Goal: Contribute content: Add original content to the website for others to see

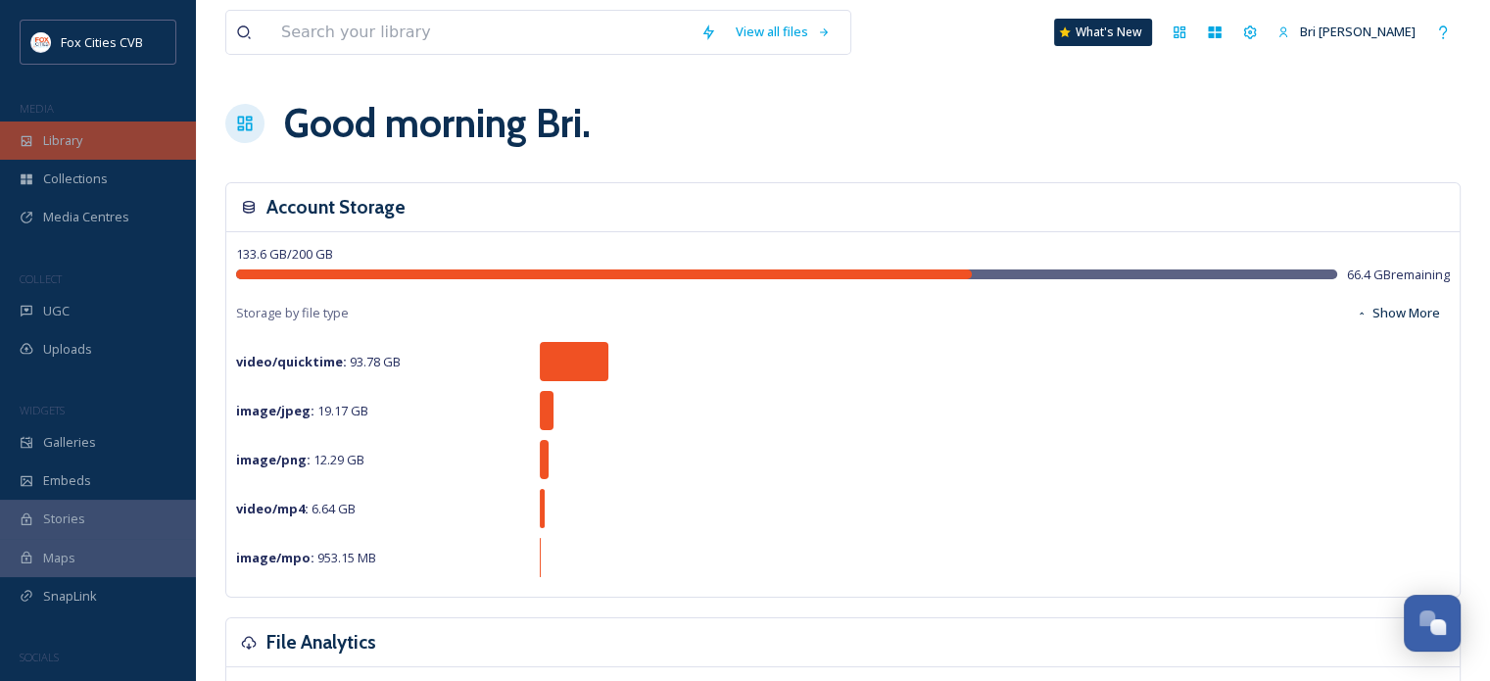
click at [56, 147] on span "Library" at bounding box center [62, 140] width 39 height 19
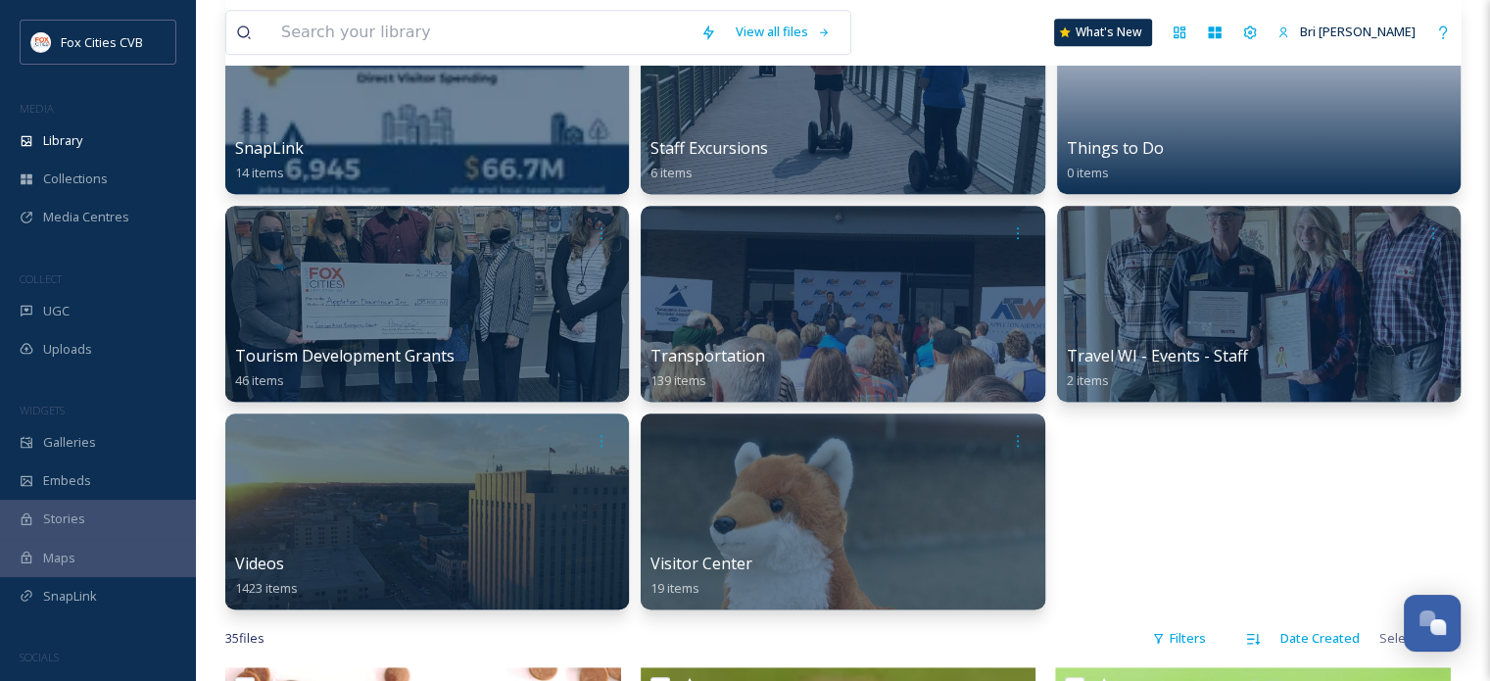
scroll to position [1458, 0]
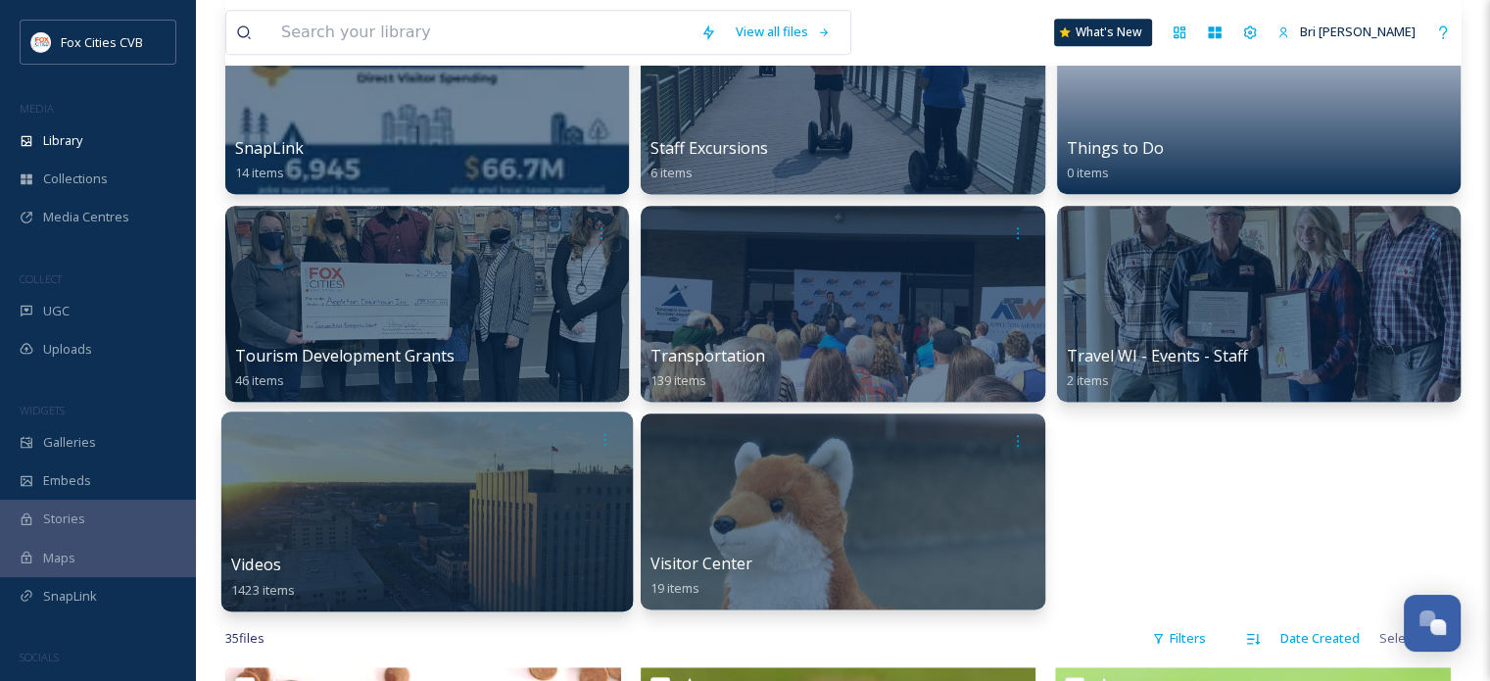
click at [538, 521] on div at bounding box center [427, 512] width 412 height 200
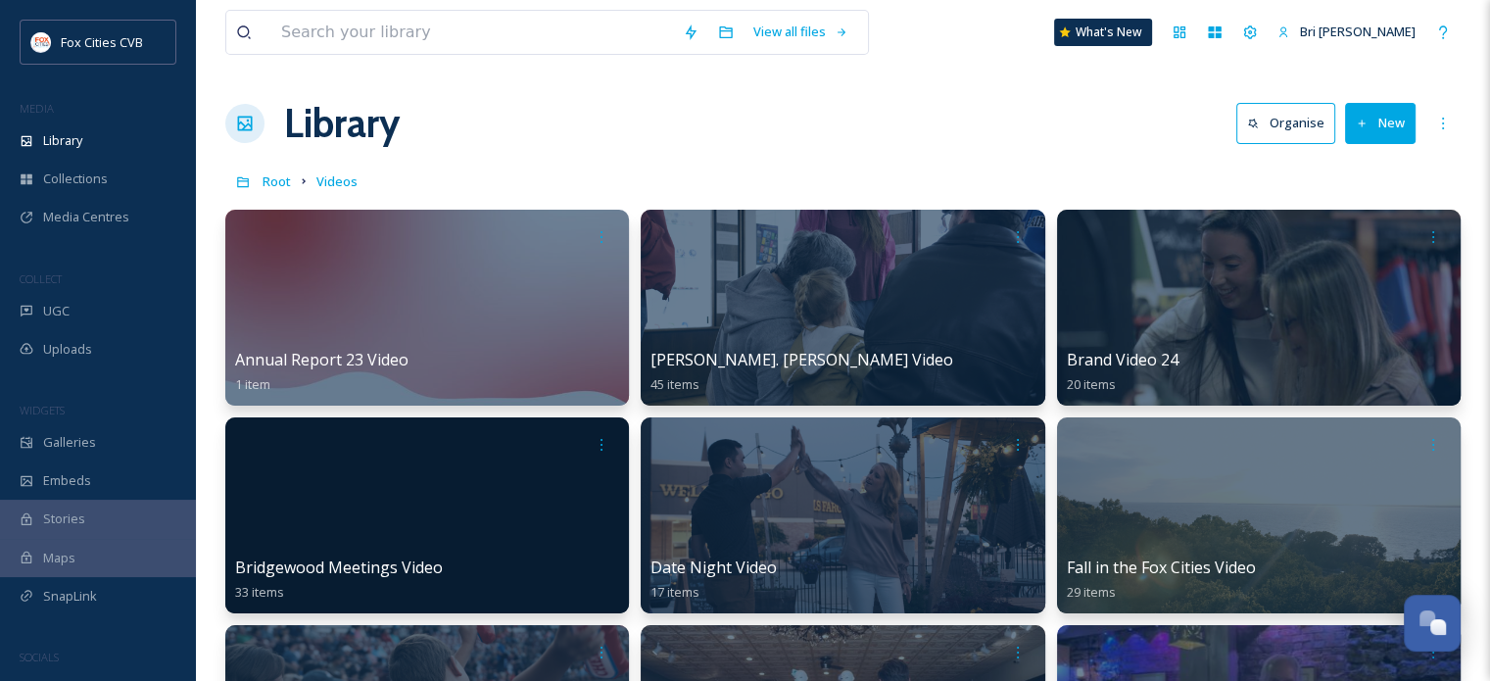
click at [1354, 142] on button "New" at bounding box center [1380, 123] width 71 height 40
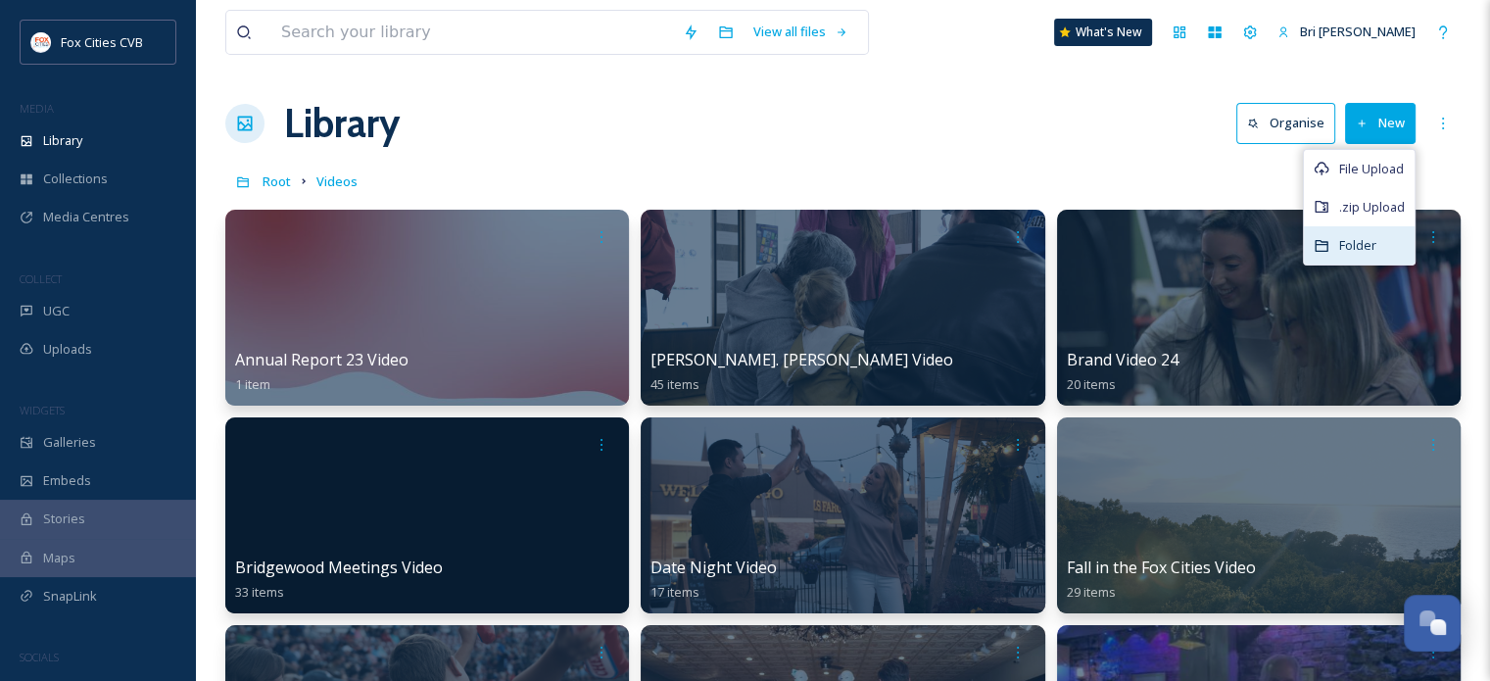
click at [1355, 245] on span "Folder" at bounding box center [1357, 245] width 37 height 19
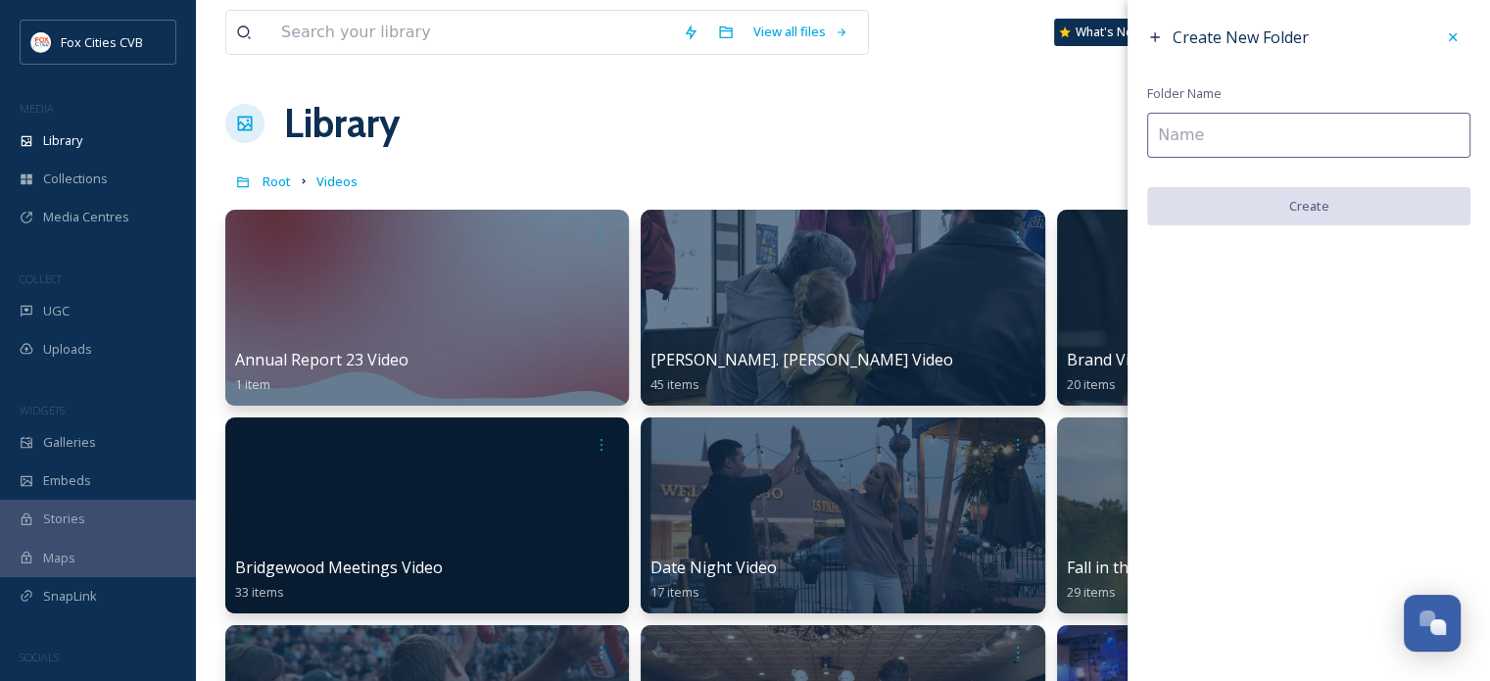
click at [1332, 136] on input at bounding box center [1308, 135] width 323 height 45
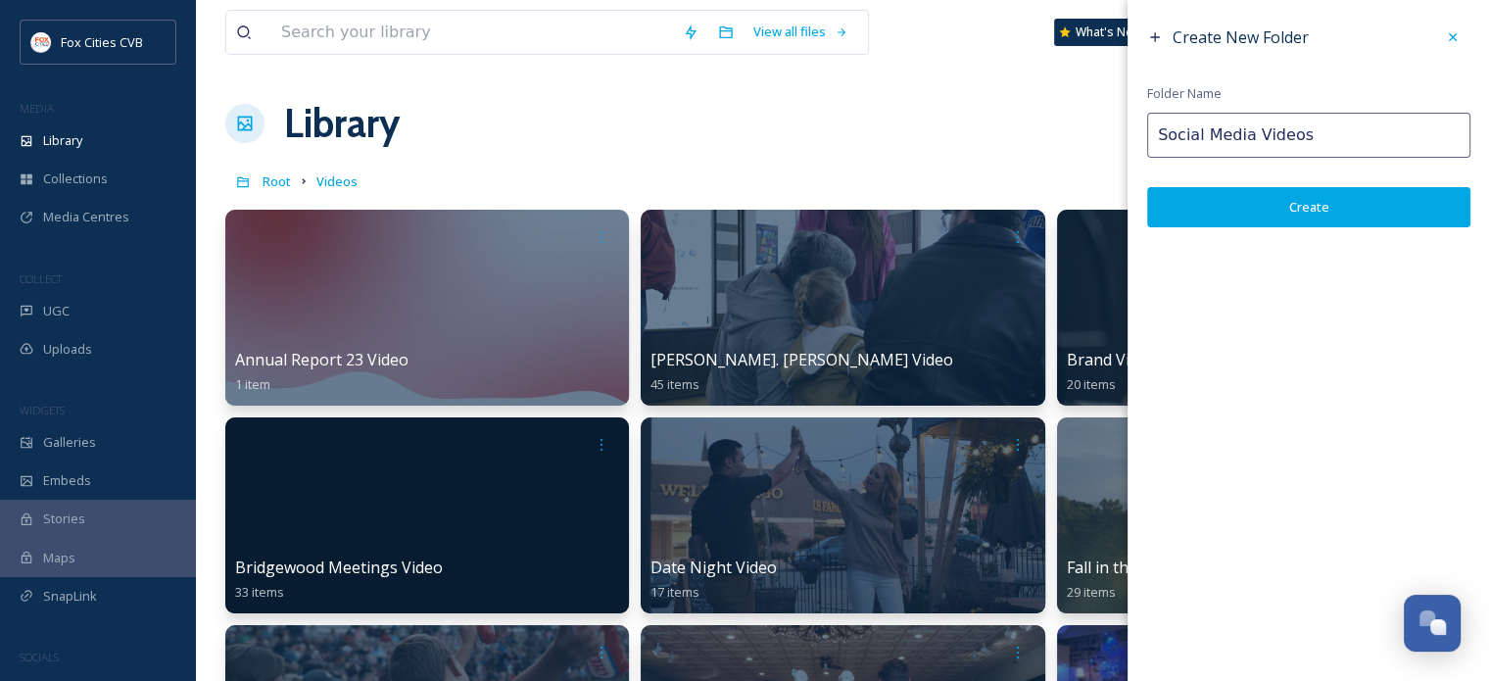
type input "Social Media Videos"
click at [1316, 254] on div "Create New Folder Folder Name Social Media Videos Create" at bounding box center [1309, 340] width 363 height 681
click at [1315, 215] on button "Create" at bounding box center [1308, 207] width 323 height 40
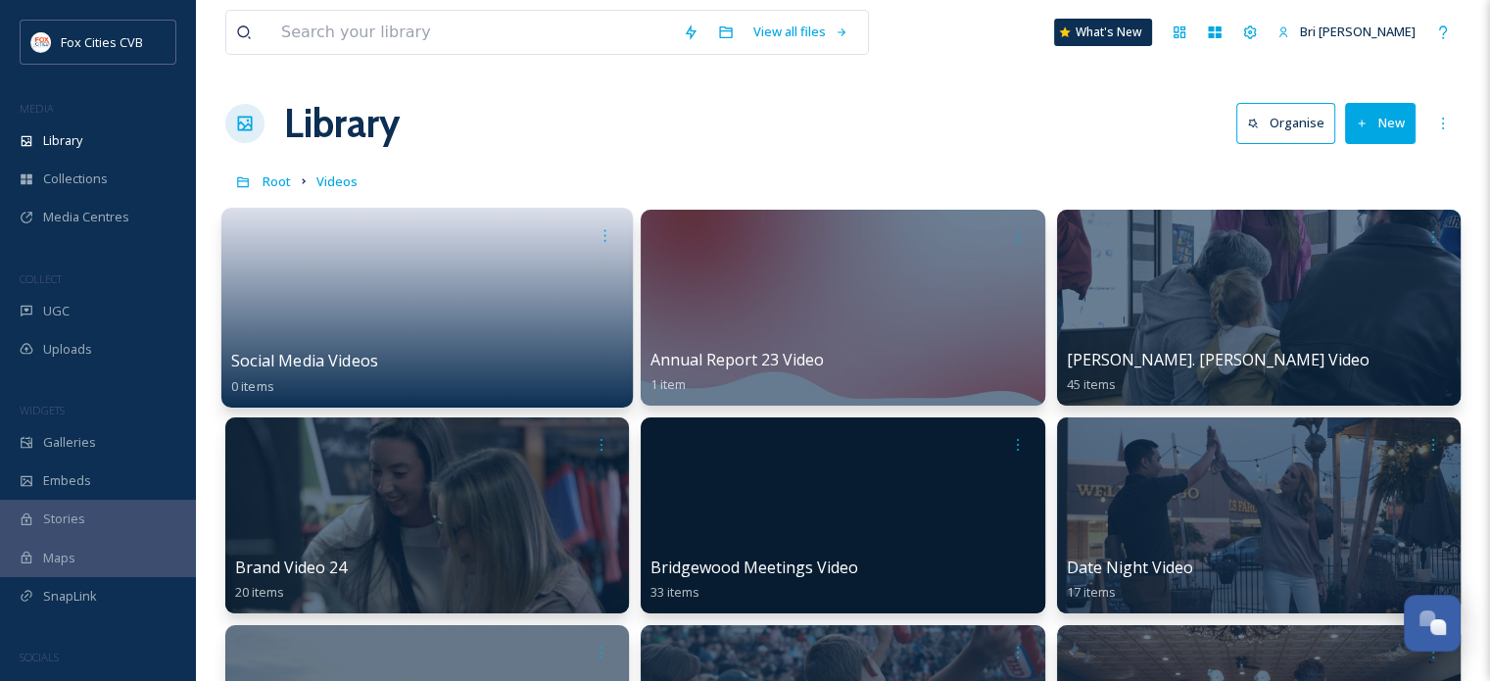
click at [231, 340] on link at bounding box center [427, 301] width 392 height 95
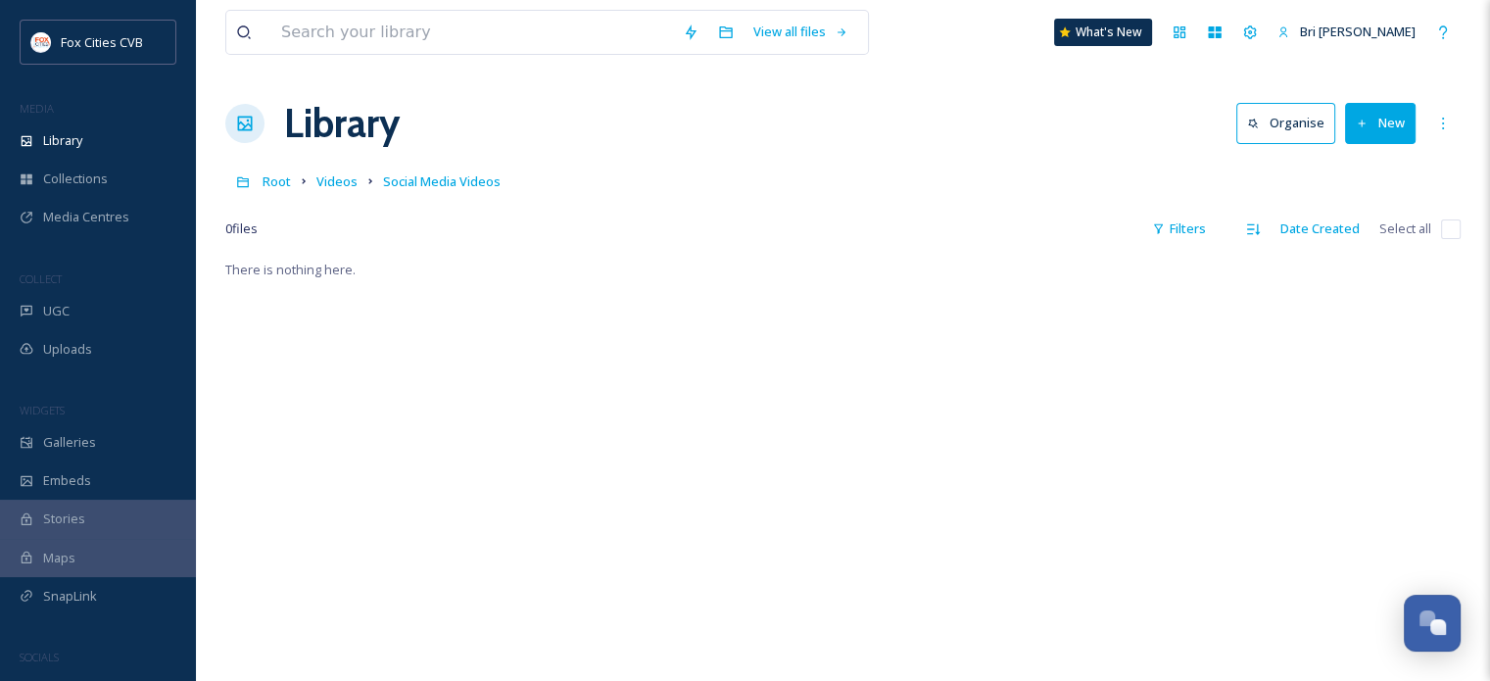
click at [1395, 117] on button "New" at bounding box center [1380, 123] width 71 height 40
click at [1376, 171] on span "File Upload" at bounding box center [1371, 169] width 65 height 19
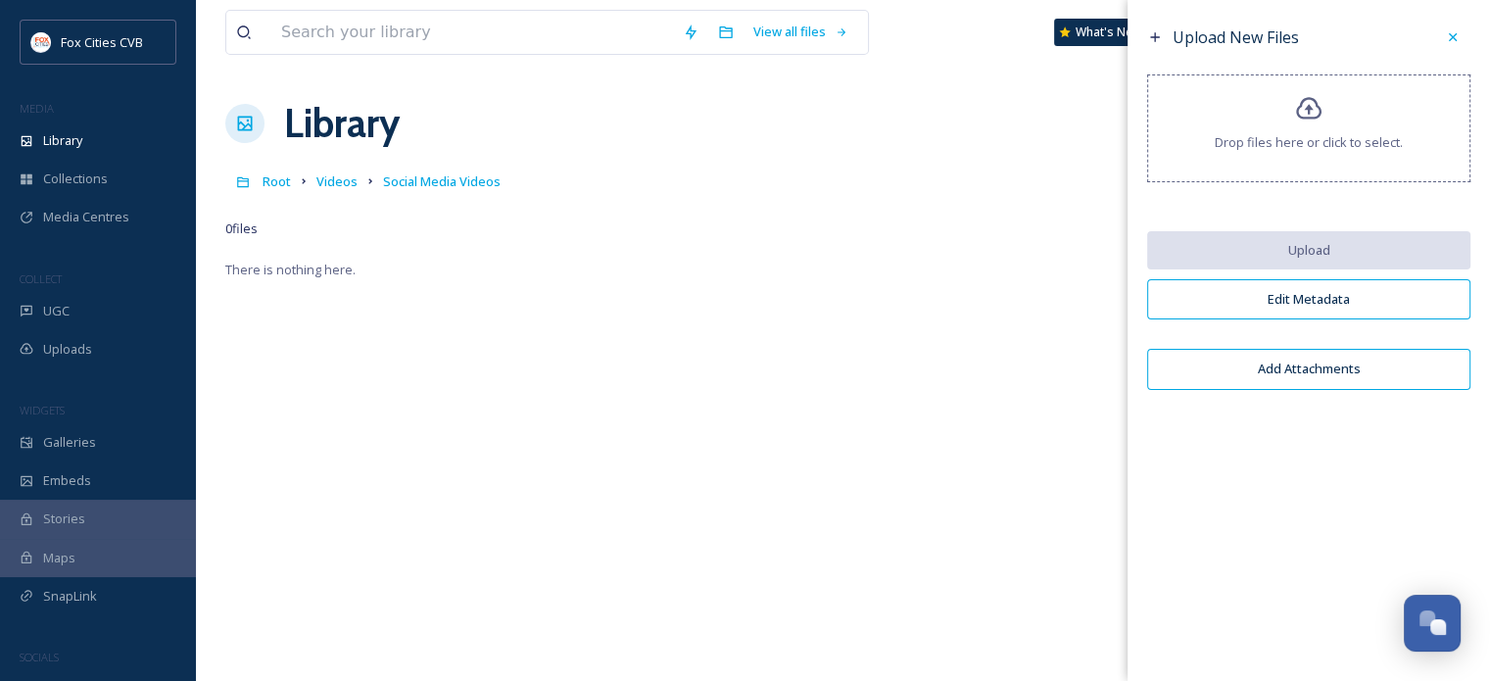
click at [1326, 128] on div "Drop files here or click to select." at bounding box center [1308, 128] width 323 height 108
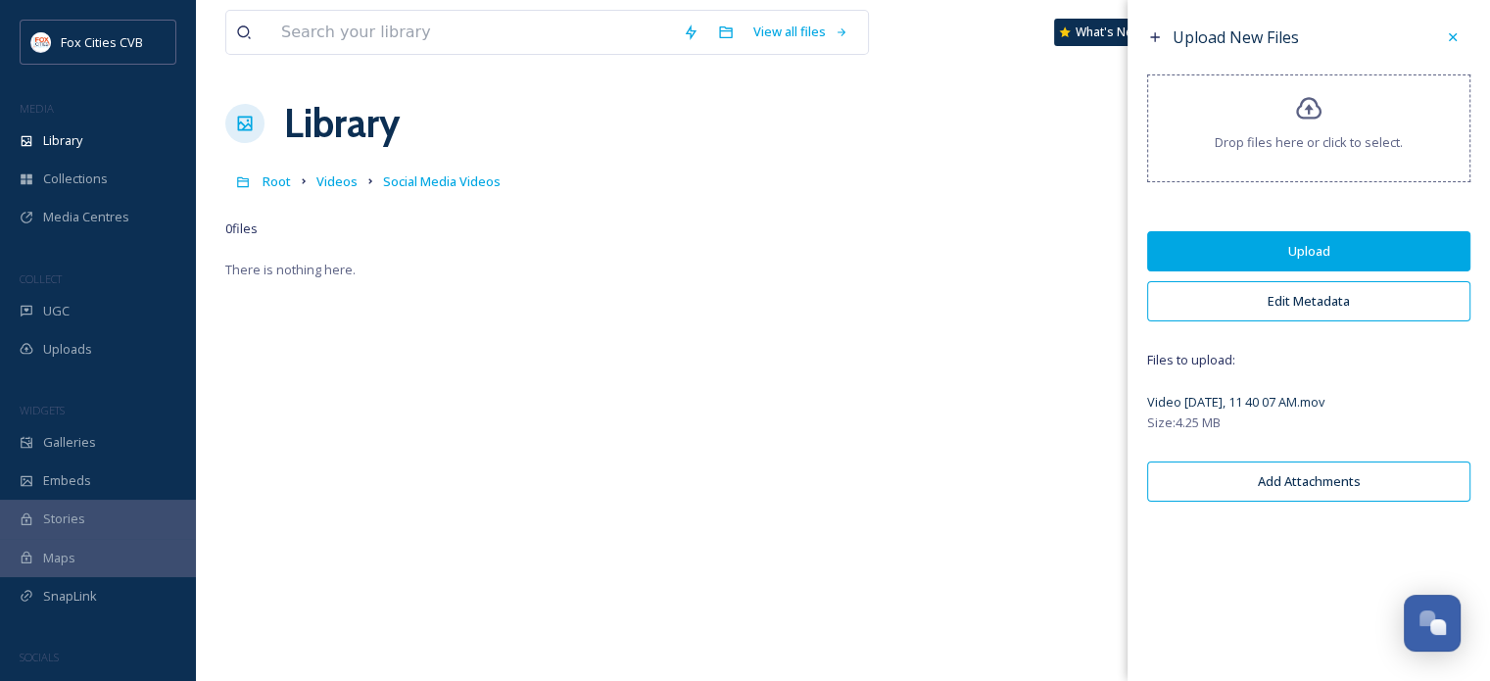
click at [1332, 299] on button "Edit Metadata" at bounding box center [1308, 301] width 323 height 40
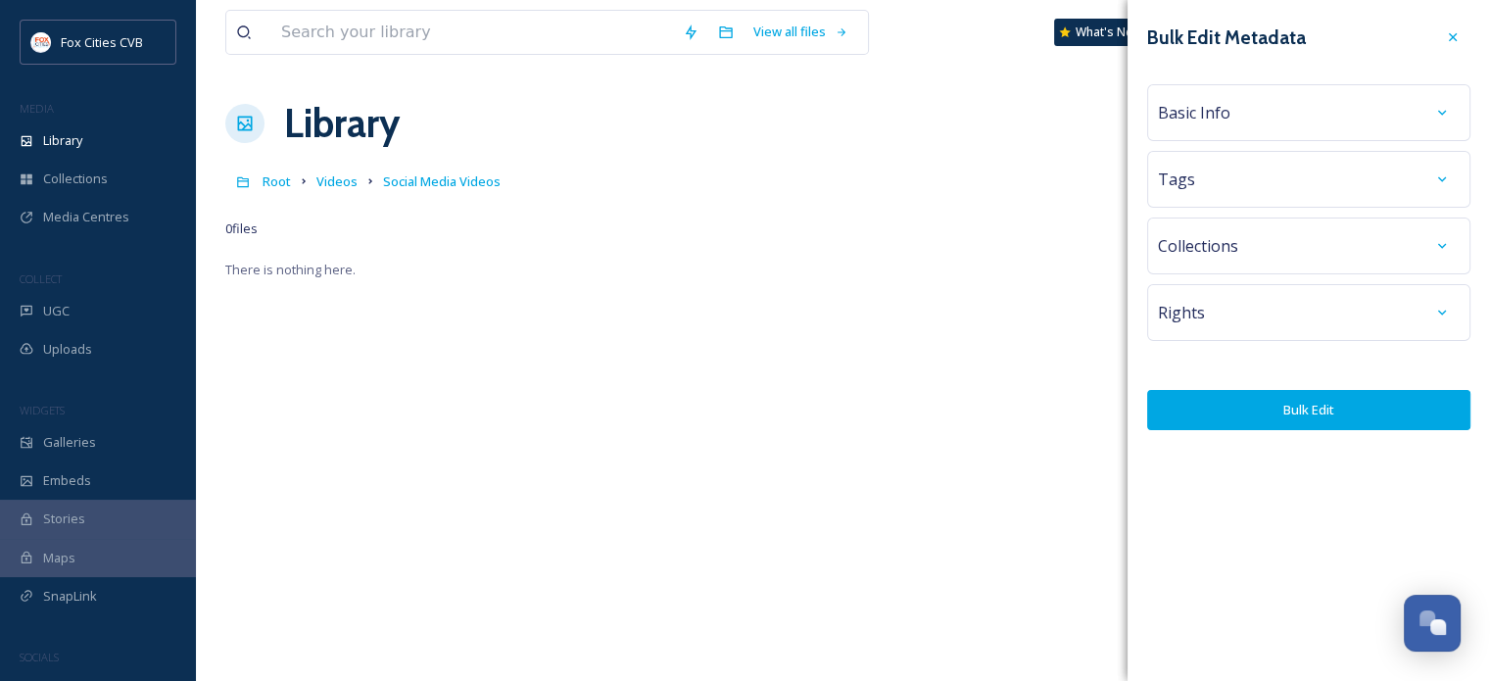
click at [1317, 132] on div "Basic Info" at bounding box center [1308, 112] width 323 height 57
click at [1250, 121] on div "Basic Info" at bounding box center [1309, 112] width 302 height 35
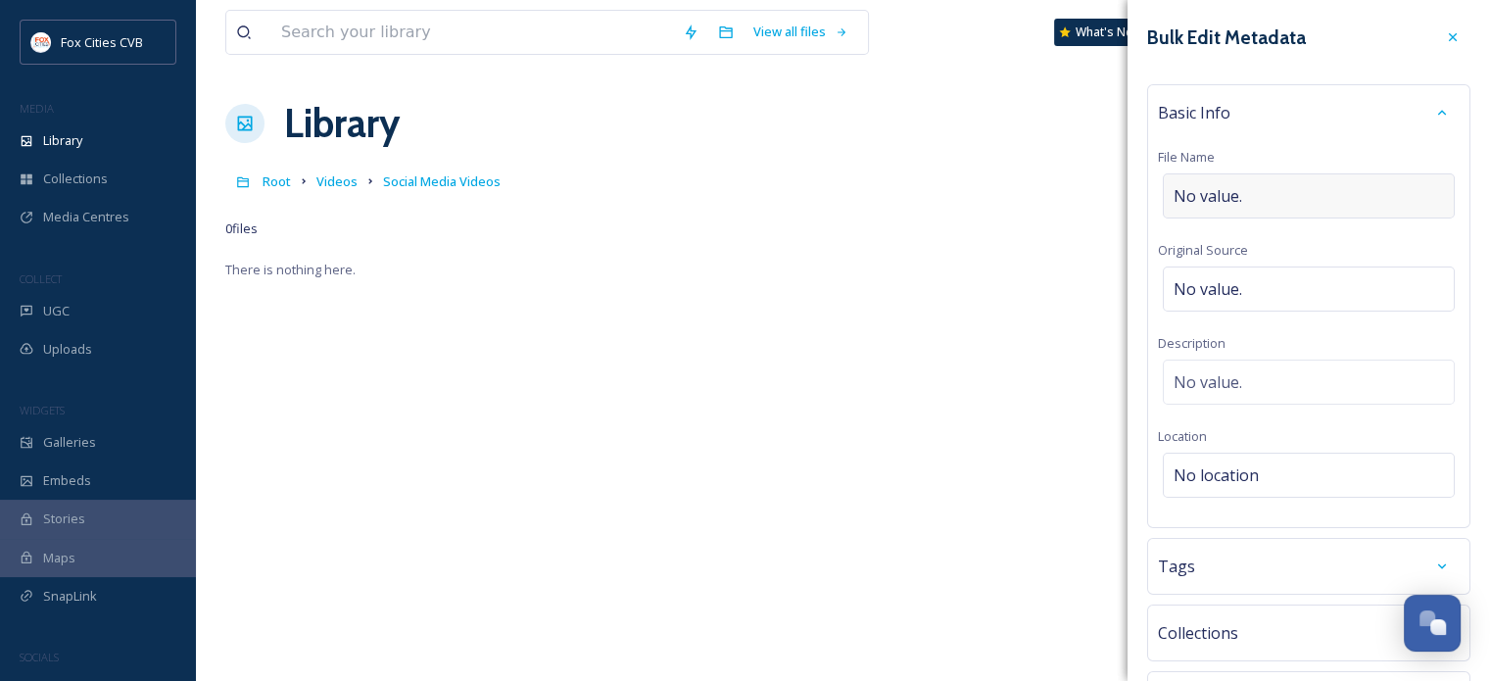
click at [1210, 191] on span "No value." at bounding box center [1208, 196] width 69 height 24
type input "The Plaza & Globe Coffee"
click at [1243, 477] on span "No location" at bounding box center [1216, 471] width 85 height 24
click at [1243, 477] on input at bounding box center [1309, 475] width 290 height 43
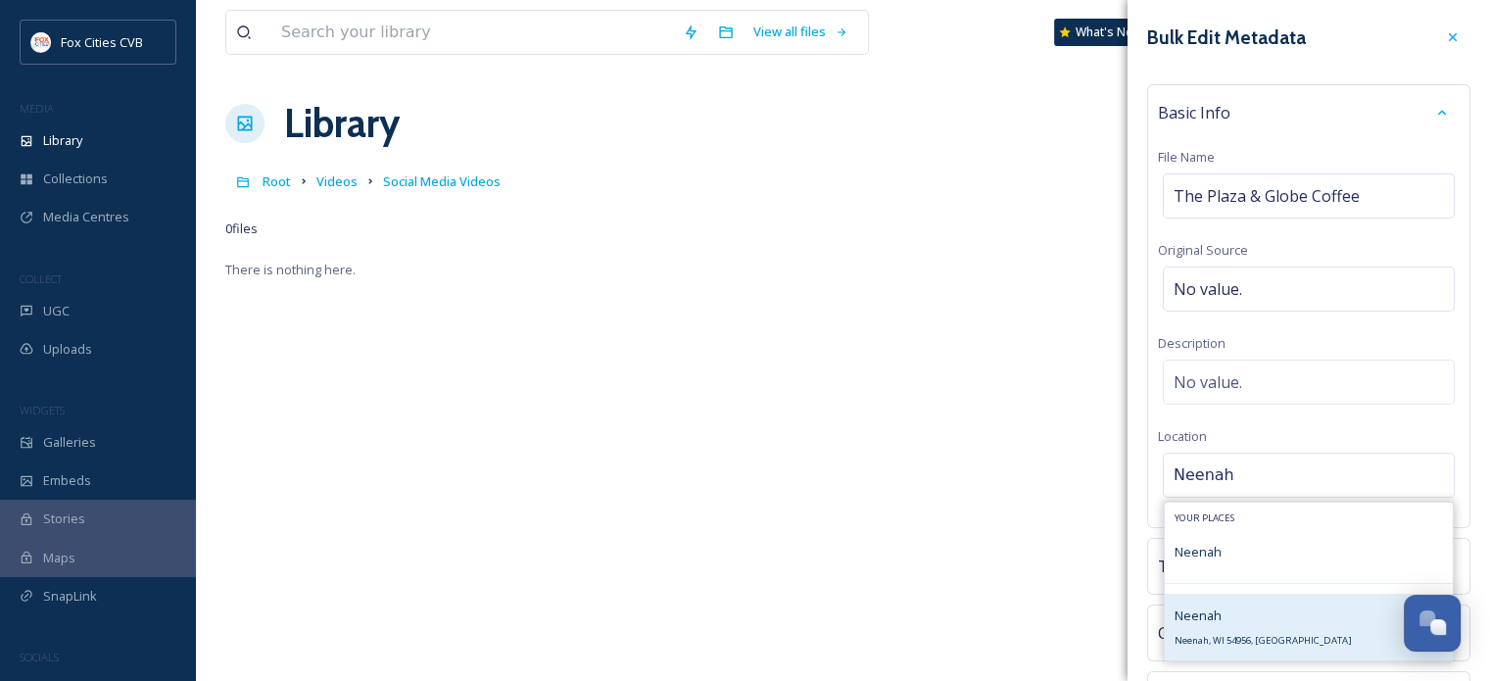
type input "Neenah"
click at [1211, 645] on span "Neenah, WI 54956, [GEOGRAPHIC_DATA]" at bounding box center [1263, 640] width 177 height 13
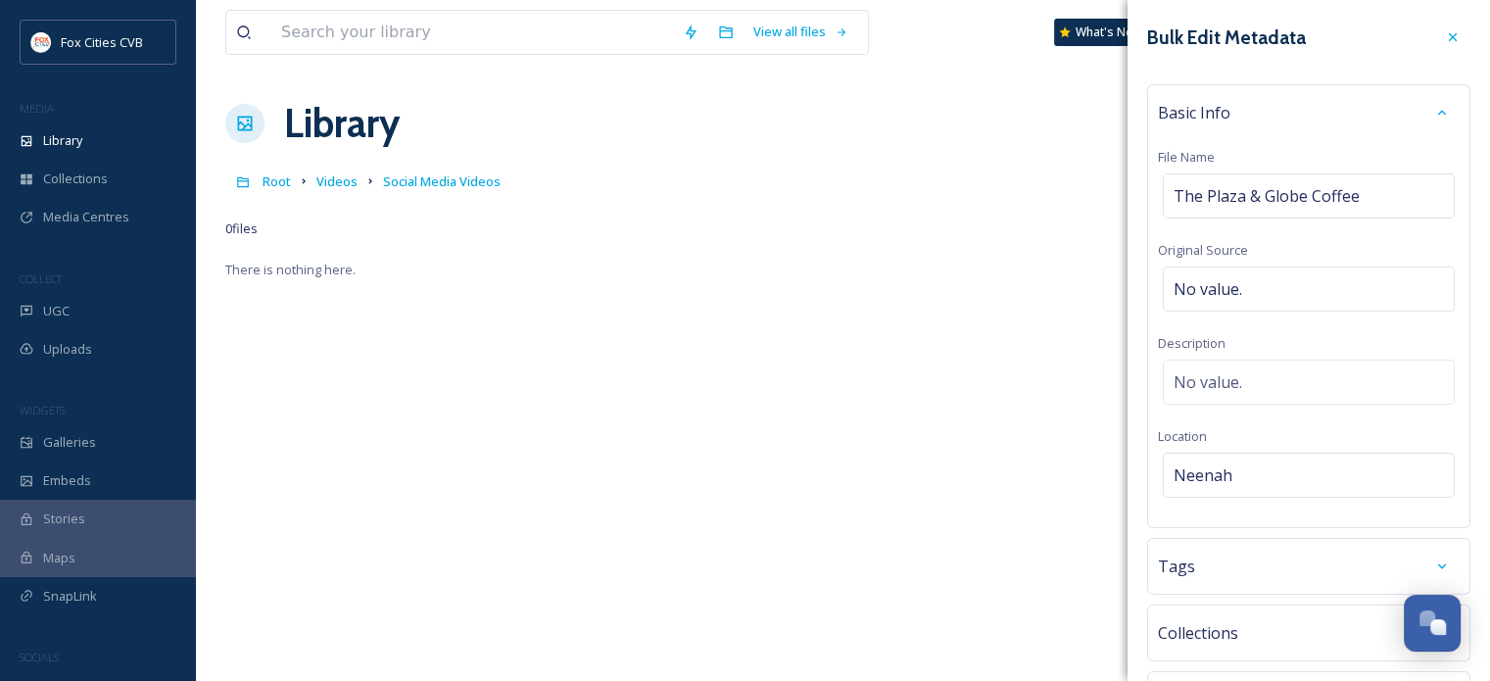
scroll to position [152, 0]
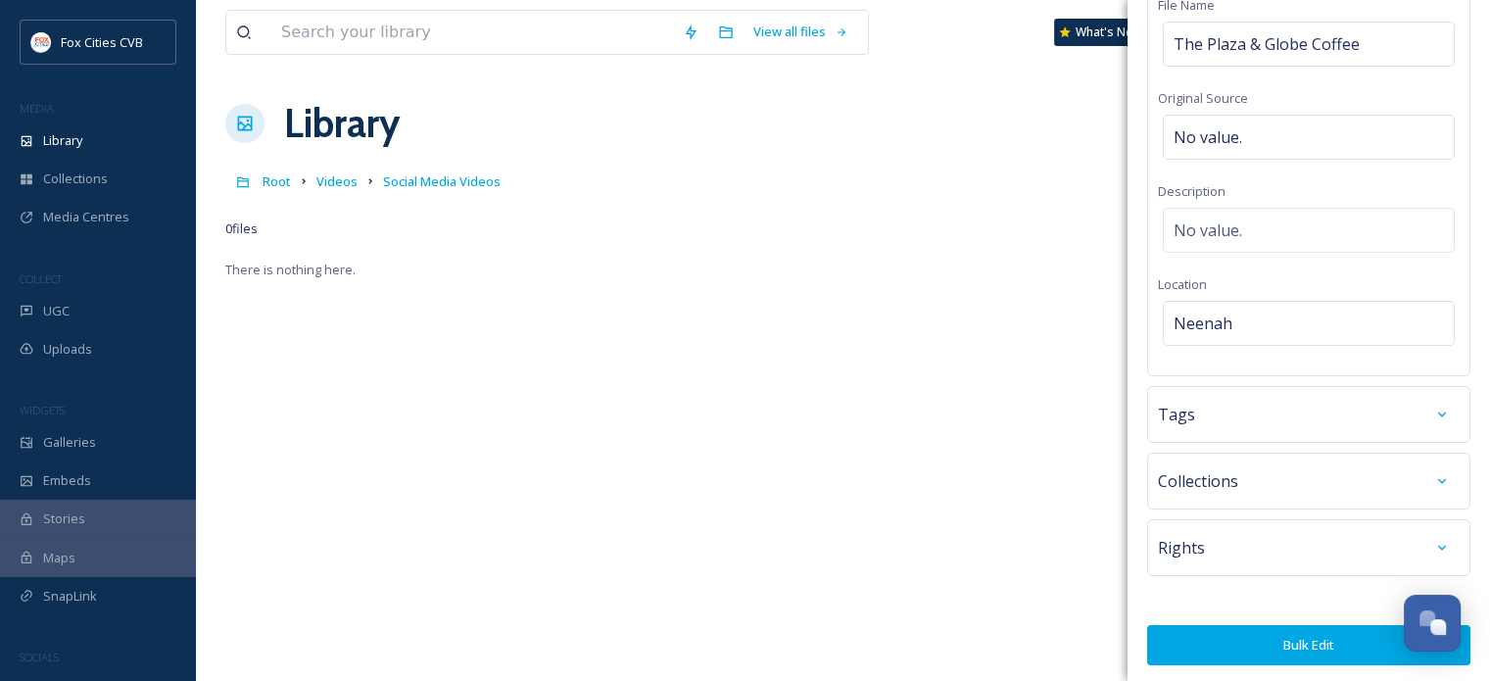
click at [1211, 645] on button "Bulk Edit" at bounding box center [1308, 645] width 323 height 40
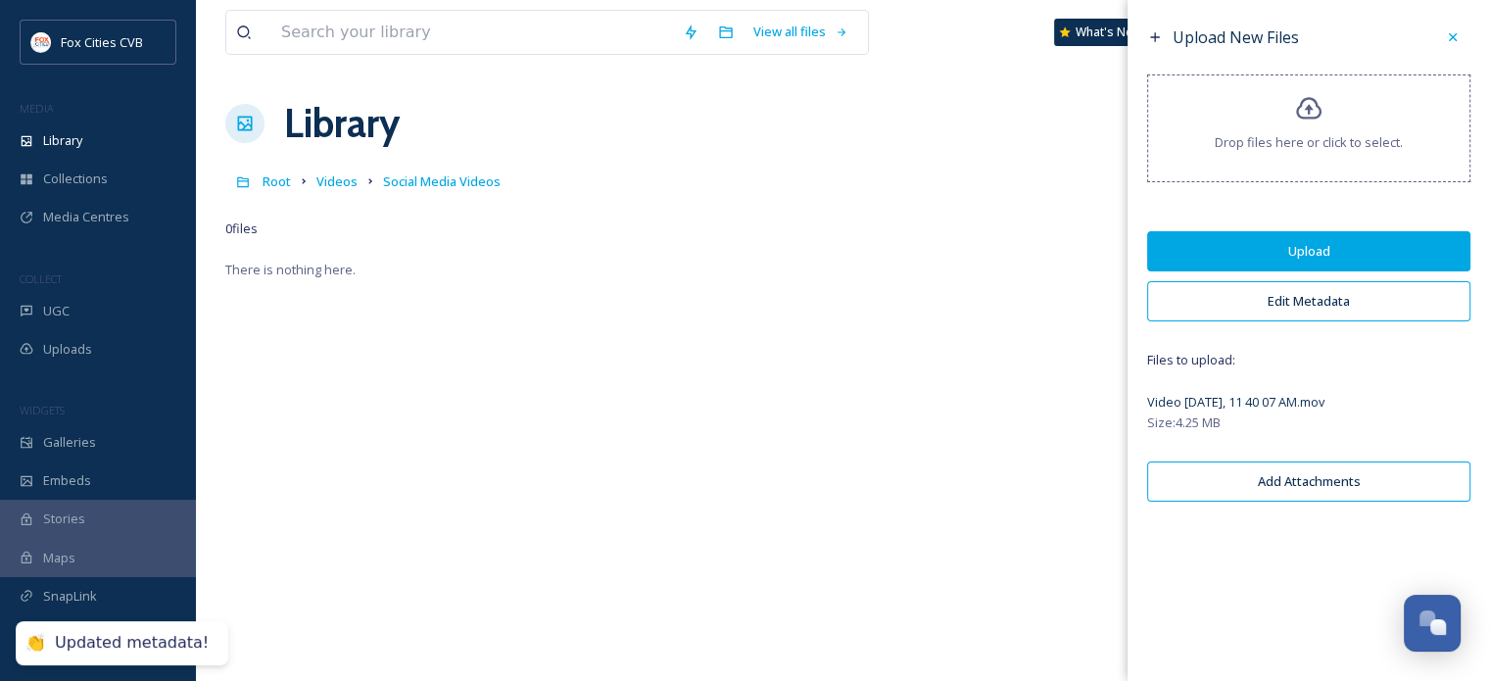
click at [1300, 235] on button "Upload" at bounding box center [1308, 251] width 323 height 40
